Goal: Navigation & Orientation: Find specific page/section

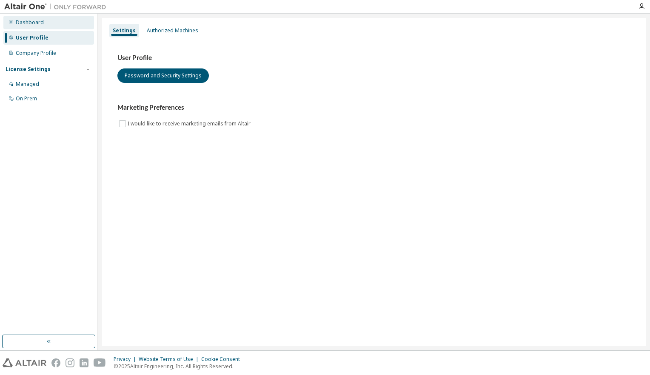
click at [40, 21] on div "Dashboard" at bounding box center [30, 22] width 28 height 7
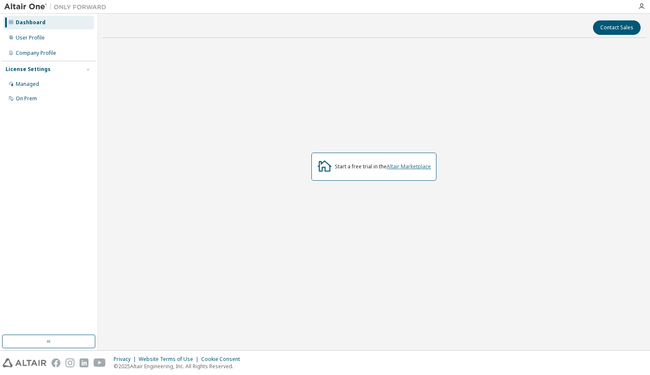
click at [404, 167] on link "Altair Marketplace" at bounding box center [409, 166] width 44 height 7
